Goal: Browse casually

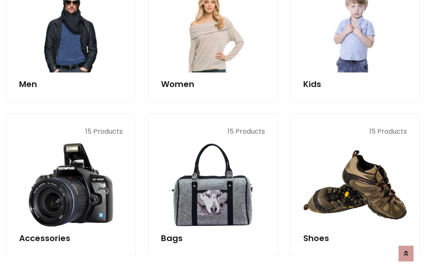
scroll to position [278, 0]
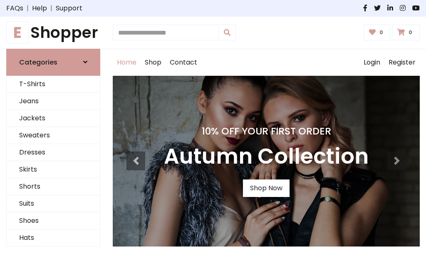
click at [53, 32] on h1 "E Shopper" at bounding box center [53, 32] width 94 height 19
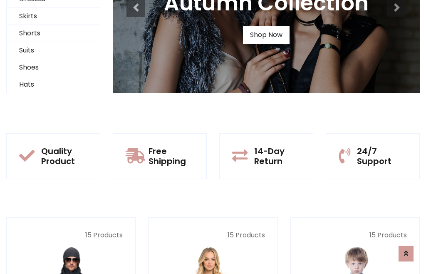
scroll to position [80, 0]
